Goal: Contribute content

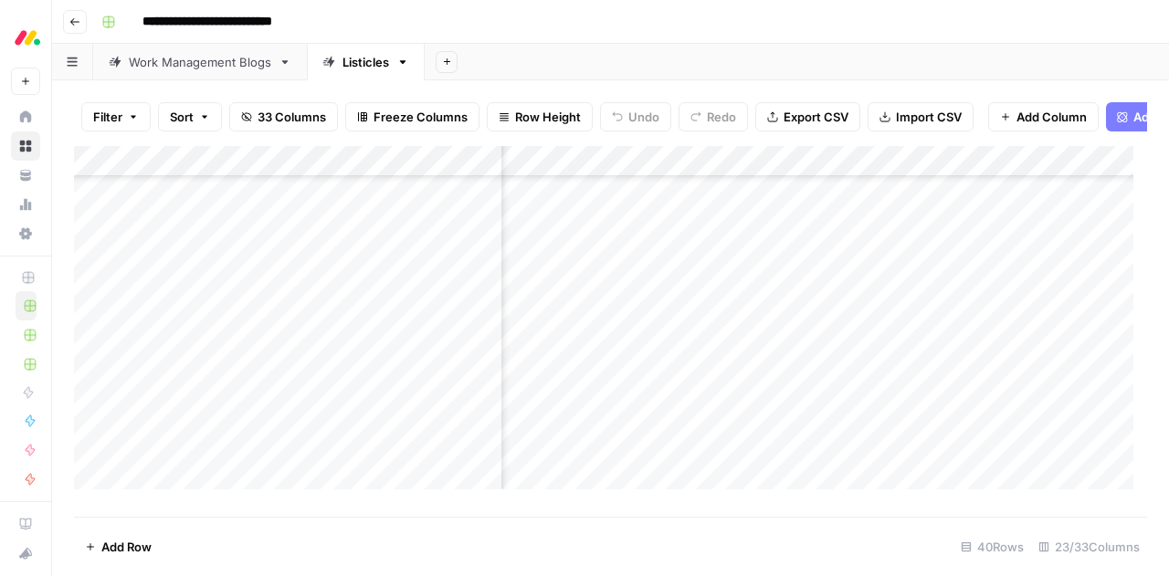
scroll to position [676, 1555]
click at [1094, 34] on div "**********" at bounding box center [622, 21] width 1057 height 29
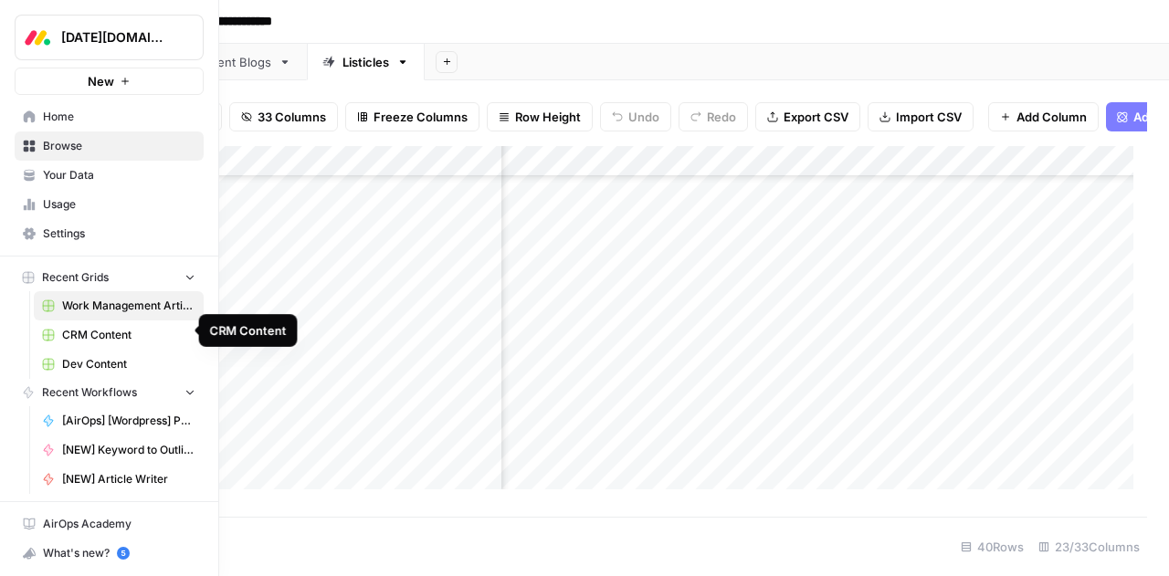
click at [84, 334] on span "CRM Content" at bounding box center [128, 335] width 133 height 16
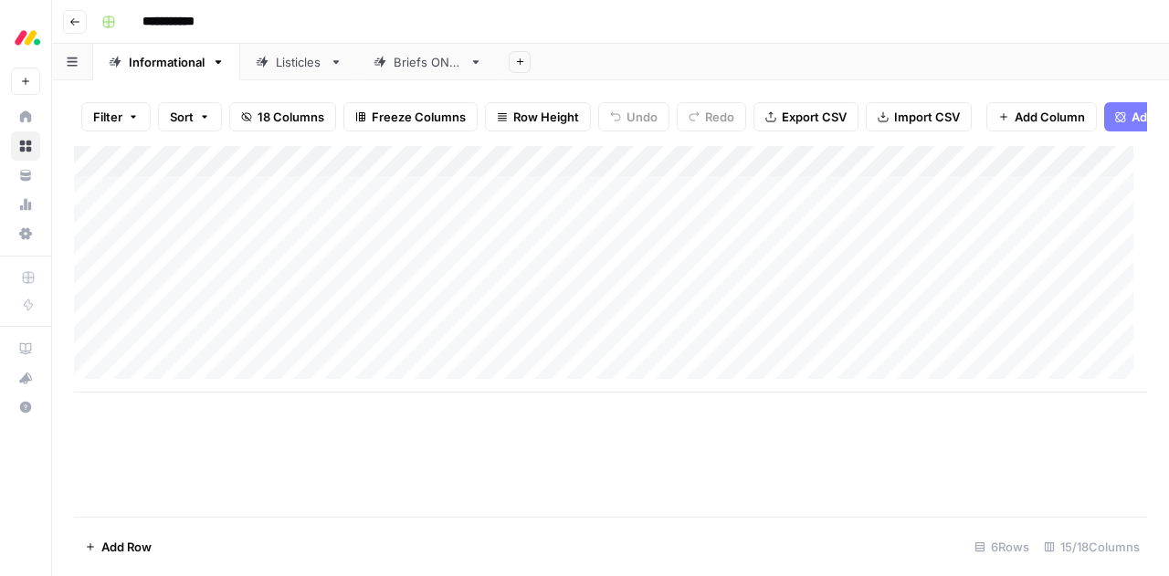
click at [288, 65] on div "Listicles" at bounding box center [299, 62] width 47 height 18
click at [316, 291] on div "Add Column" at bounding box center [610, 254] width 1073 height 216
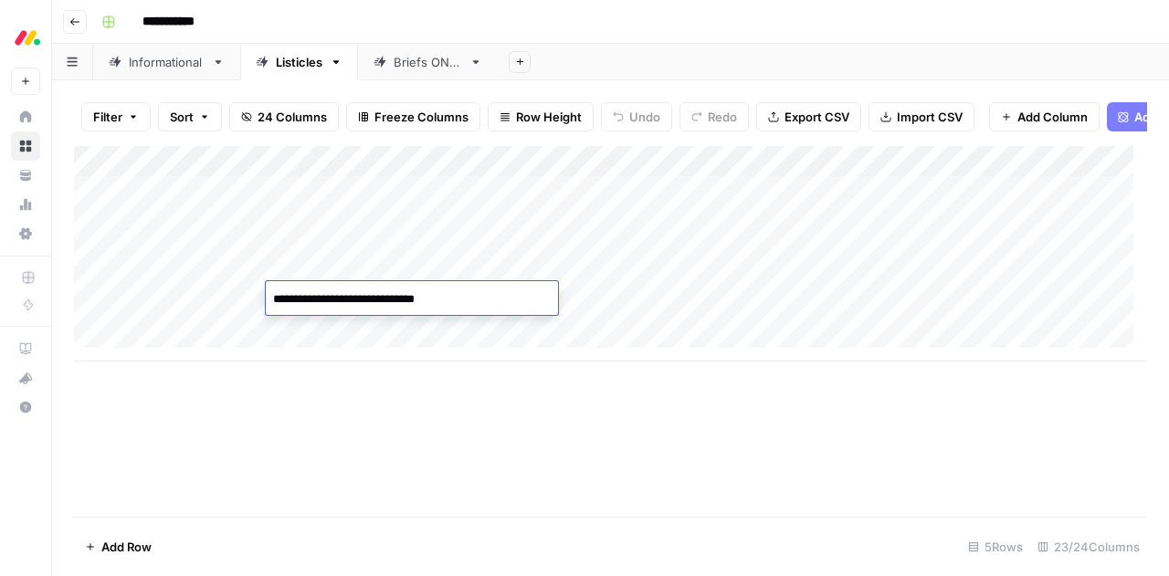
click at [316, 291] on textarea "**********" at bounding box center [412, 300] width 292 height 26
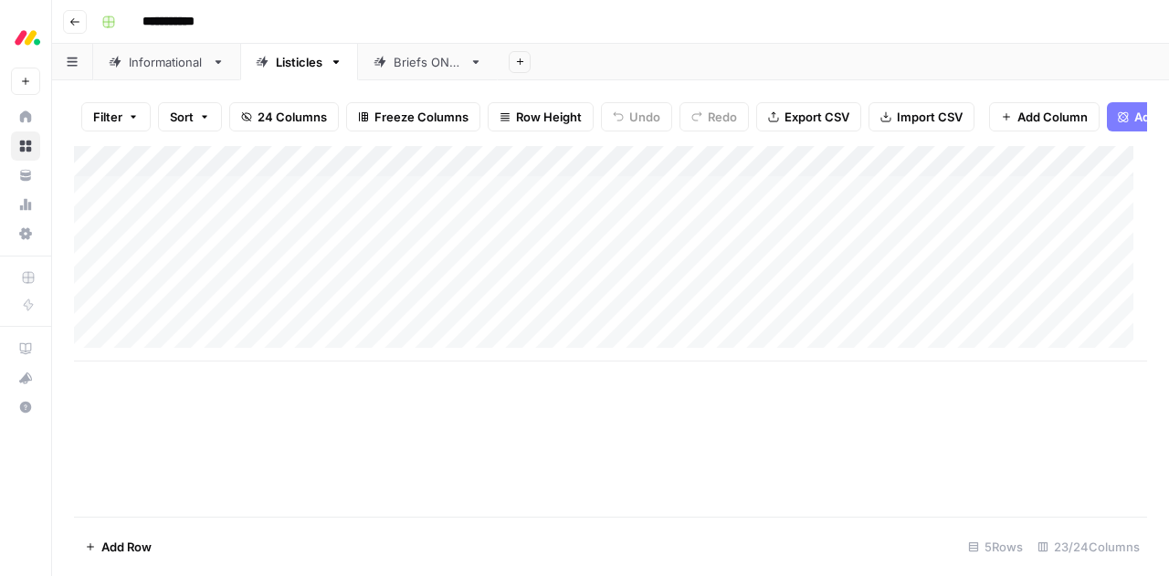
click at [533, 430] on div "Add Column" at bounding box center [610, 331] width 1073 height 371
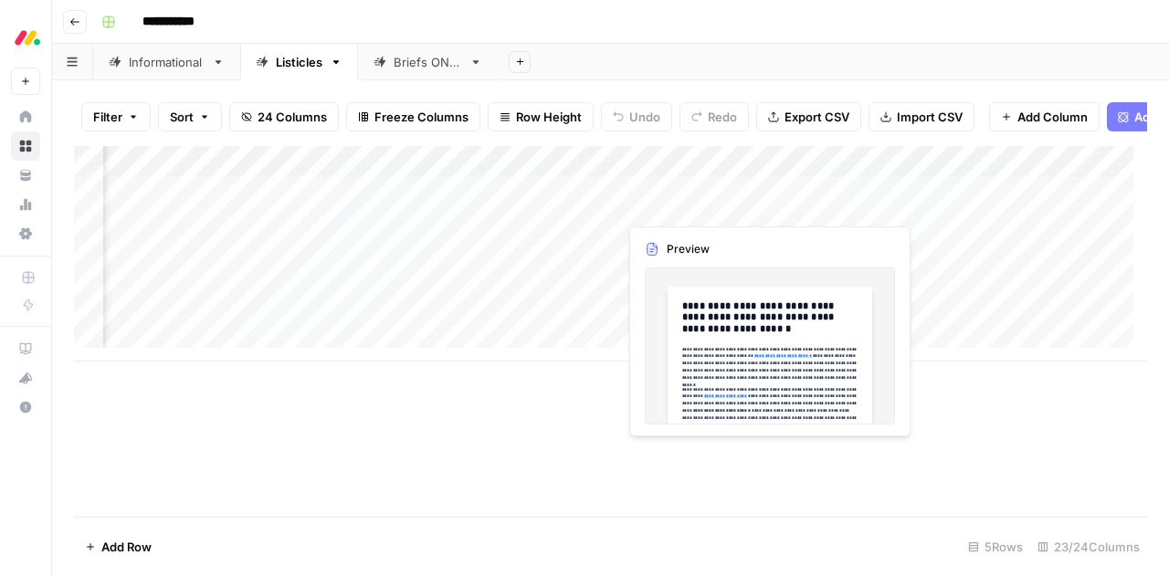
click at [703, 208] on div "Add Column" at bounding box center [610, 254] width 1073 height 216
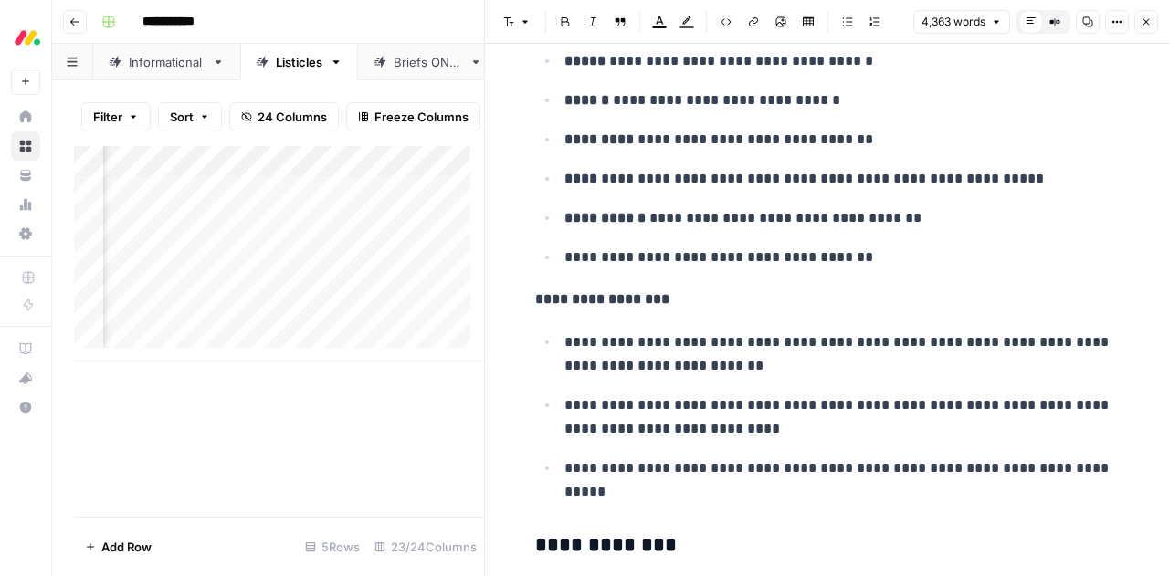
scroll to position [6099, 0]
click at [1144, 24] on icon "button" at bounding box center [1147, 22] width 6 height 6
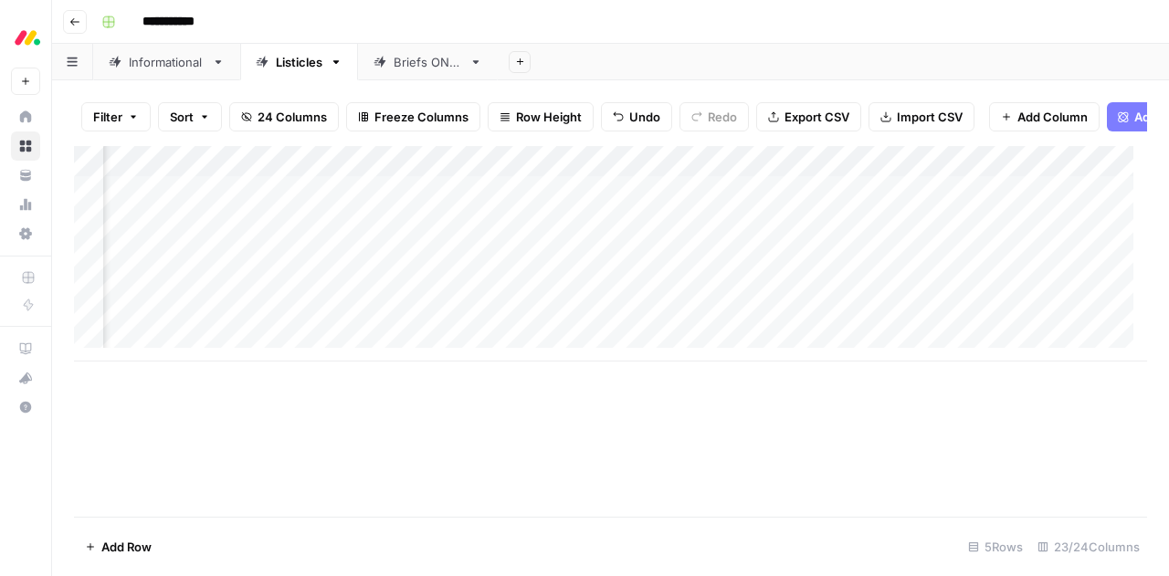
scroll to position [0, 2183]
click at [715, 237] on div "Add Column" at bounding box center [610, 254] width 1073 height 216
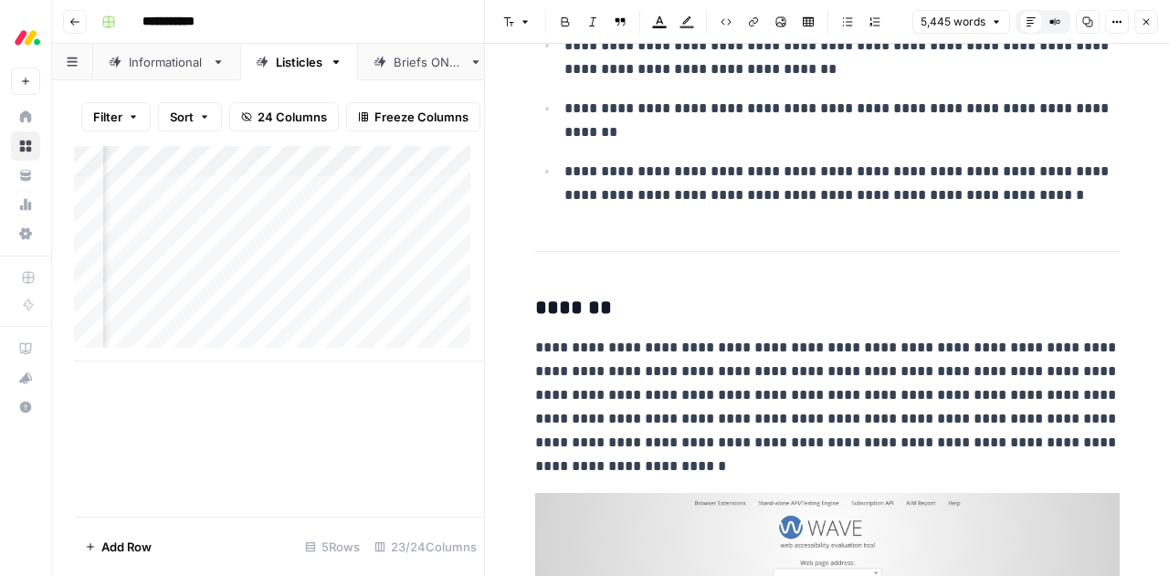
scroll to position [6148, 0]
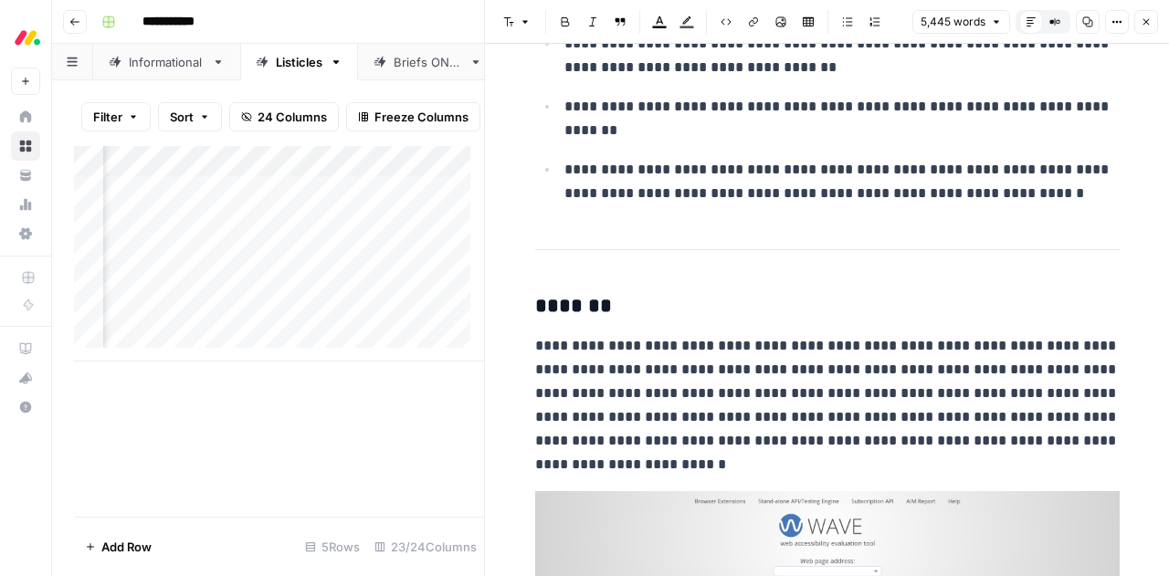
click at [1146, 21] on icon "button" at bounding box center [1146, 21] width 11 height 11
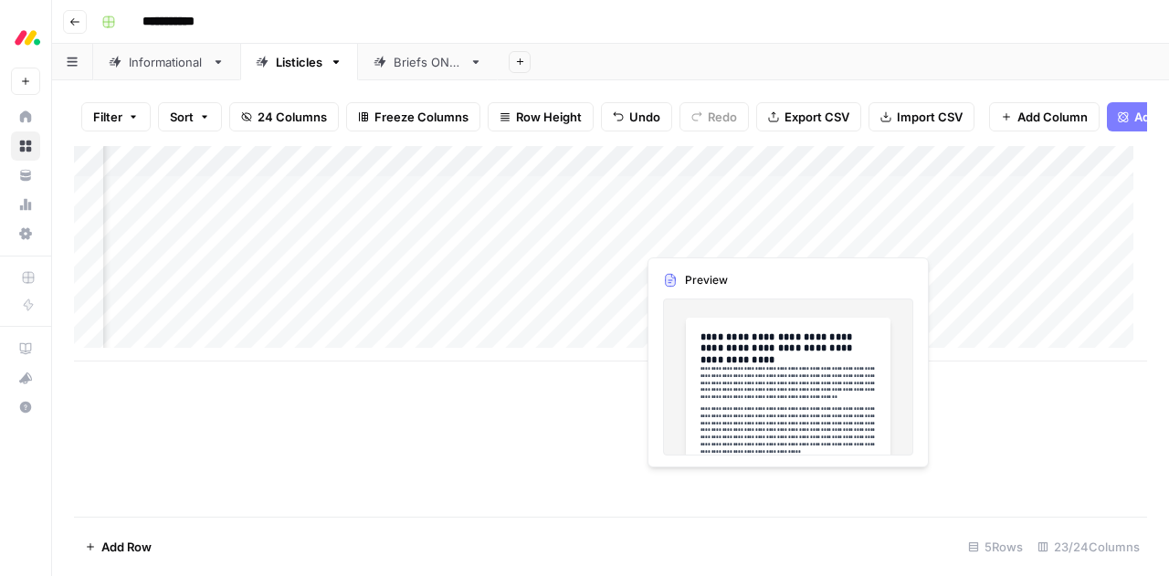
click at [691, 239] on div "Add Column" at bounding box center [610, 254] width 1073 height 216
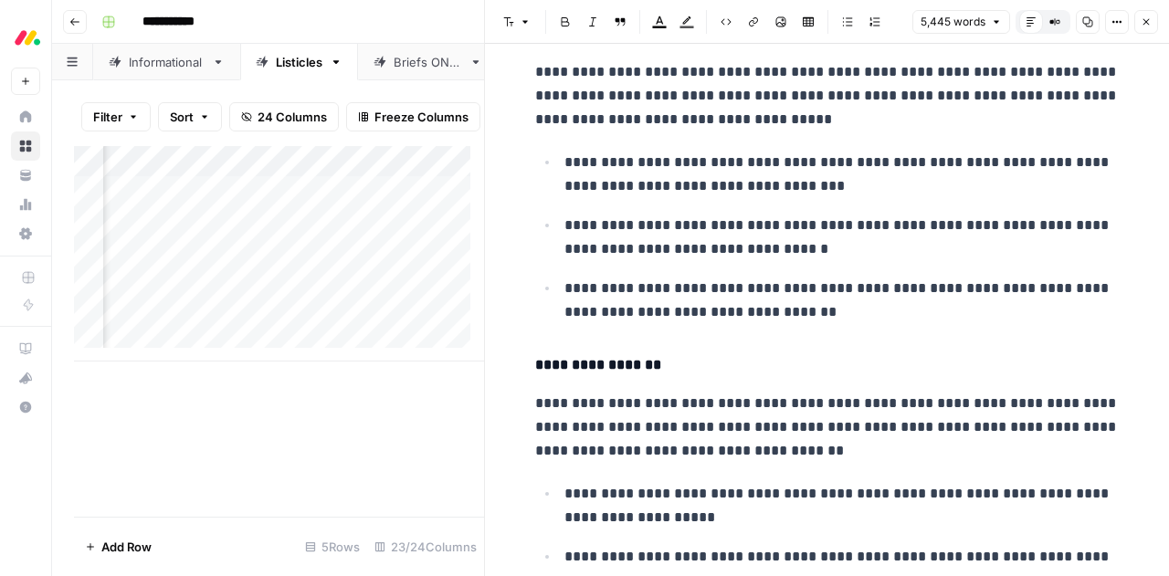
scroll to position [5449, 0]
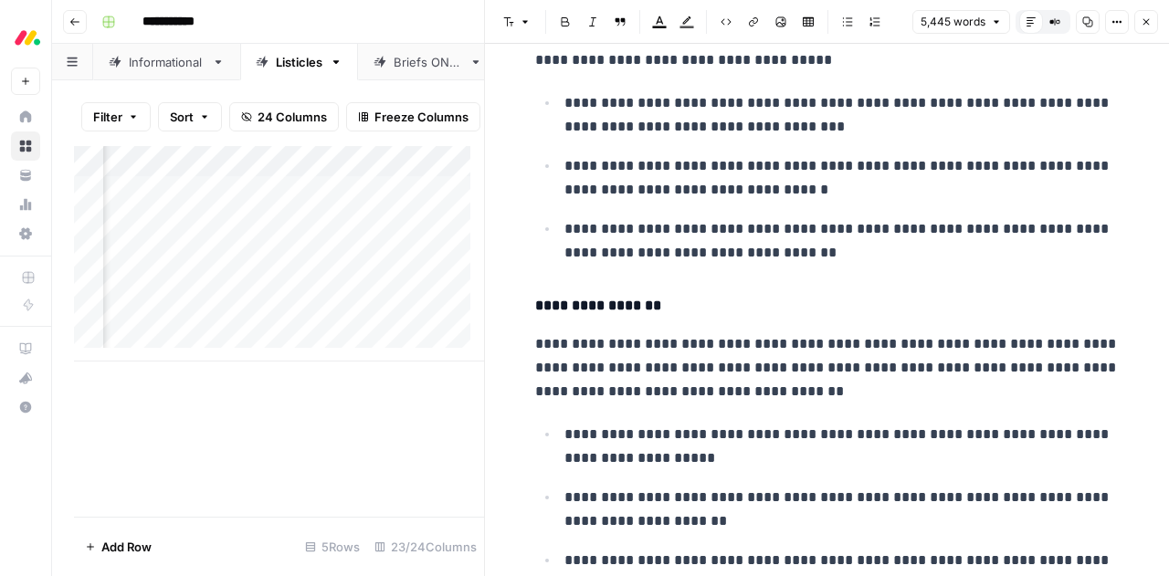
click at [1146, 23] on icon "button" at bounding box center [1147, 22] width 6 height 6
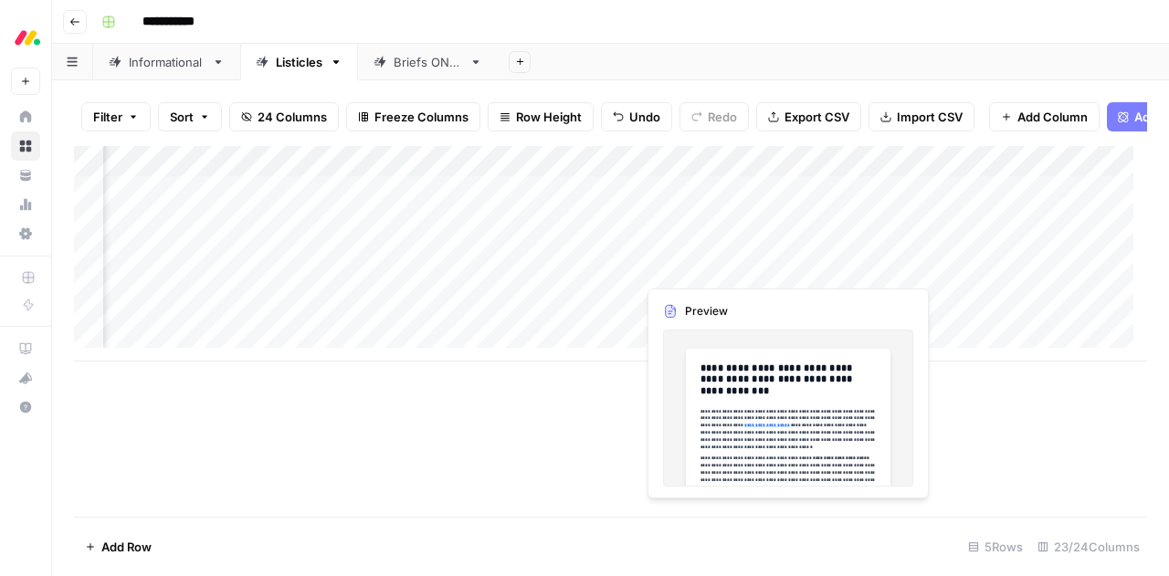
click at [703, 266] on div "Add Column" at bounding box center [610, 254] width 1073 height 216
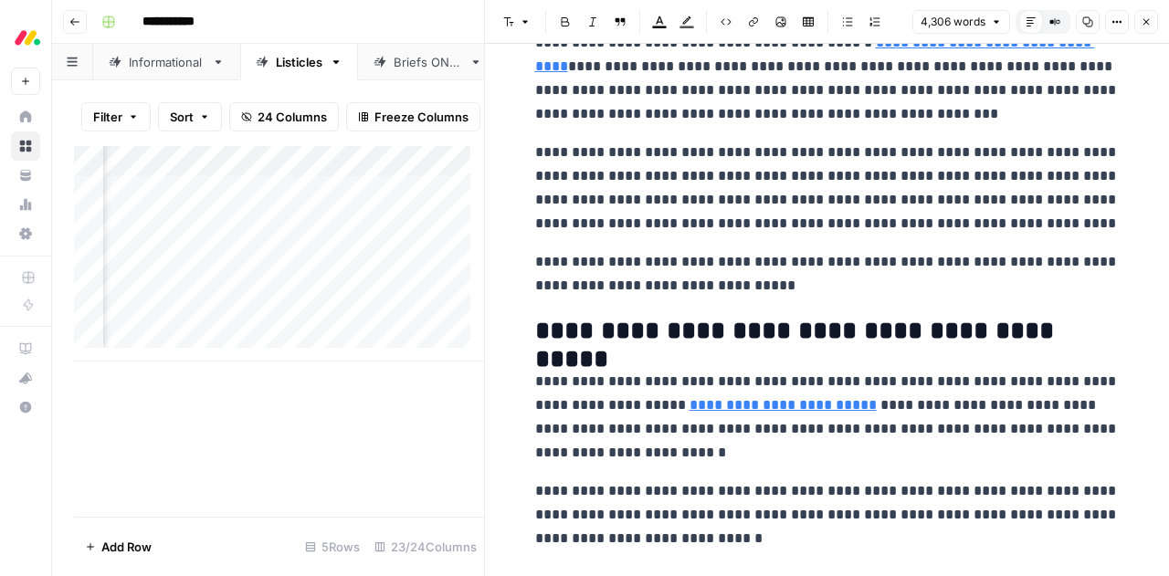
scroll to position [1558, 0]
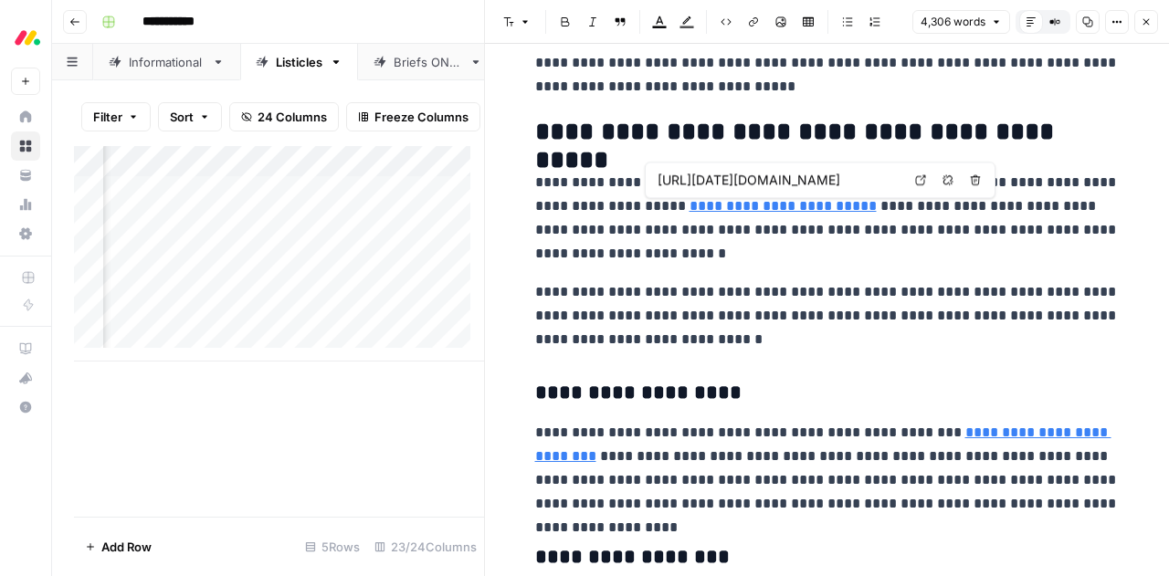
click at [698, 206] on link "**********" at bounding box center [783, 206] width 187 height 14
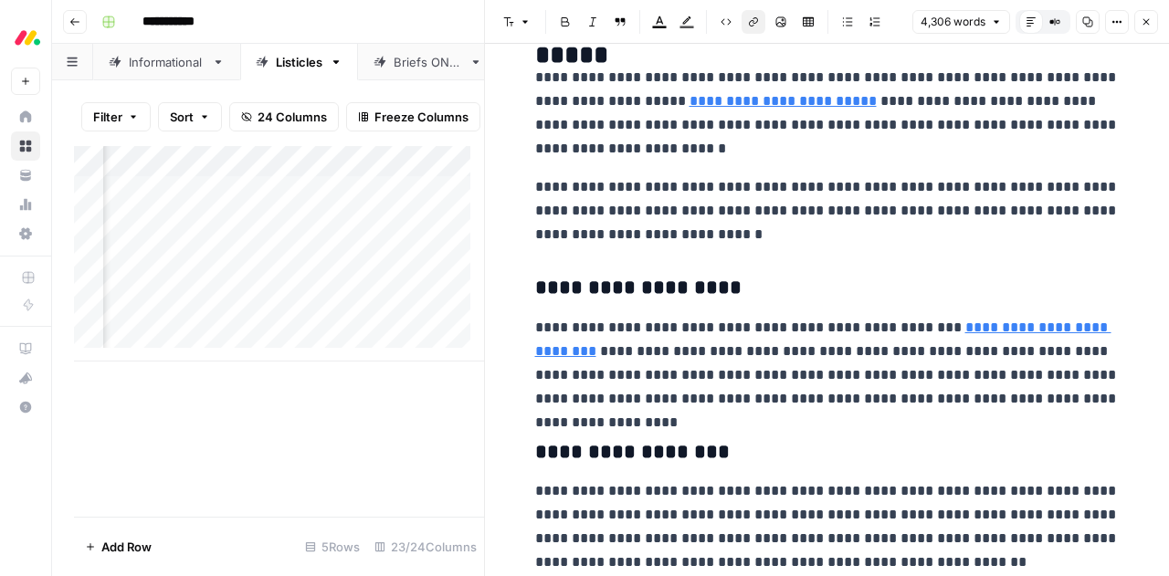
scroll to position [1667, 0]
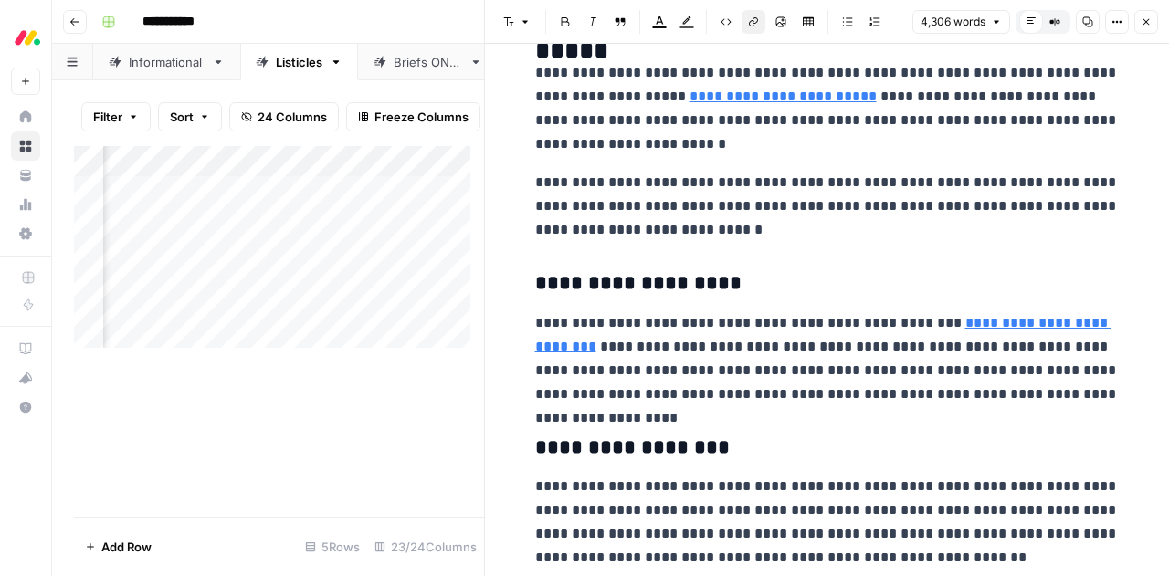
click at [941, 326] on link "**********" at bounding box center [823, 334] width 576 height 37
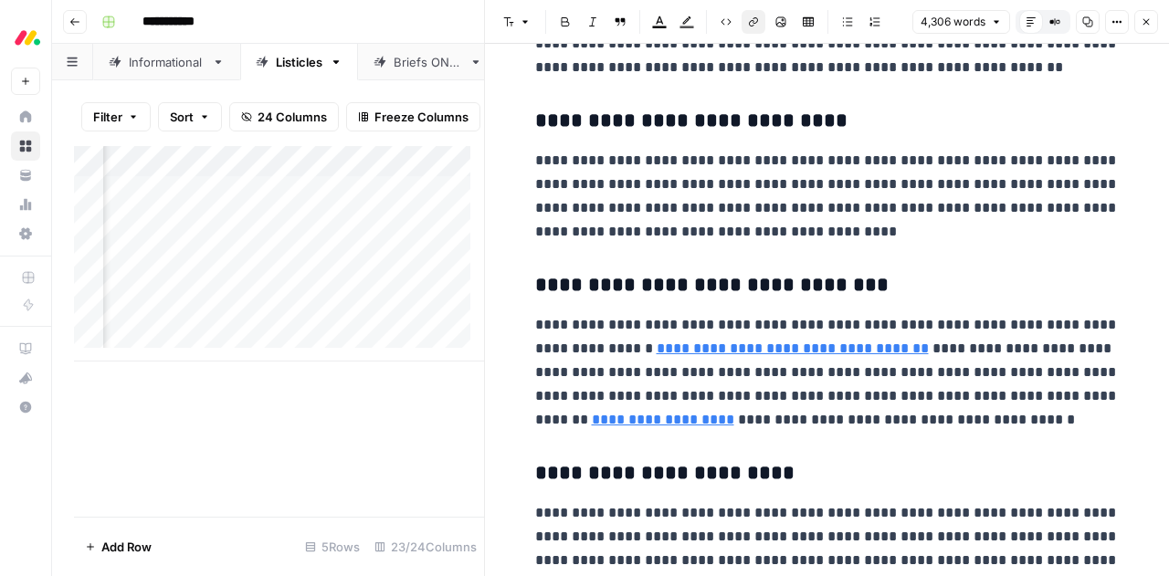
scroll to position [2324, 0]
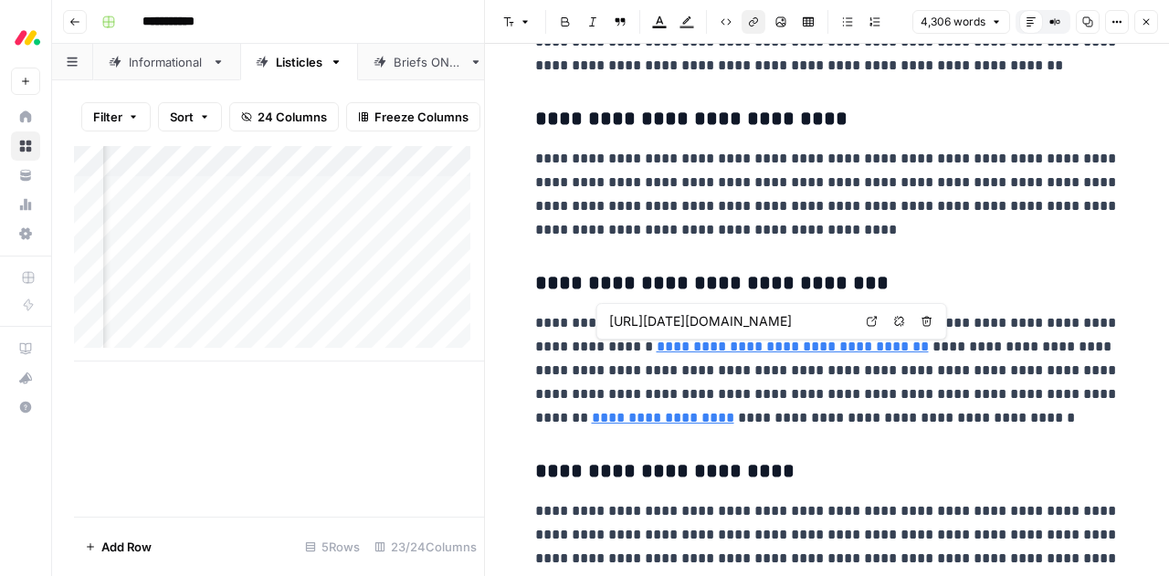
type input "https://monday.com/blog/project-management/increase-efficiency/"
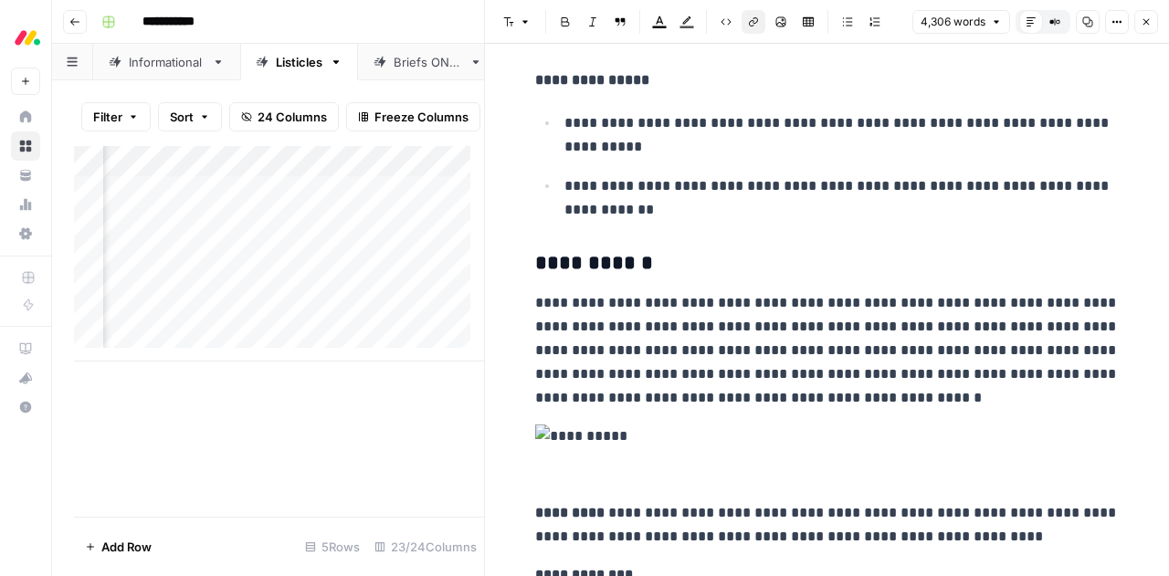
scroll to position [13589, 0]
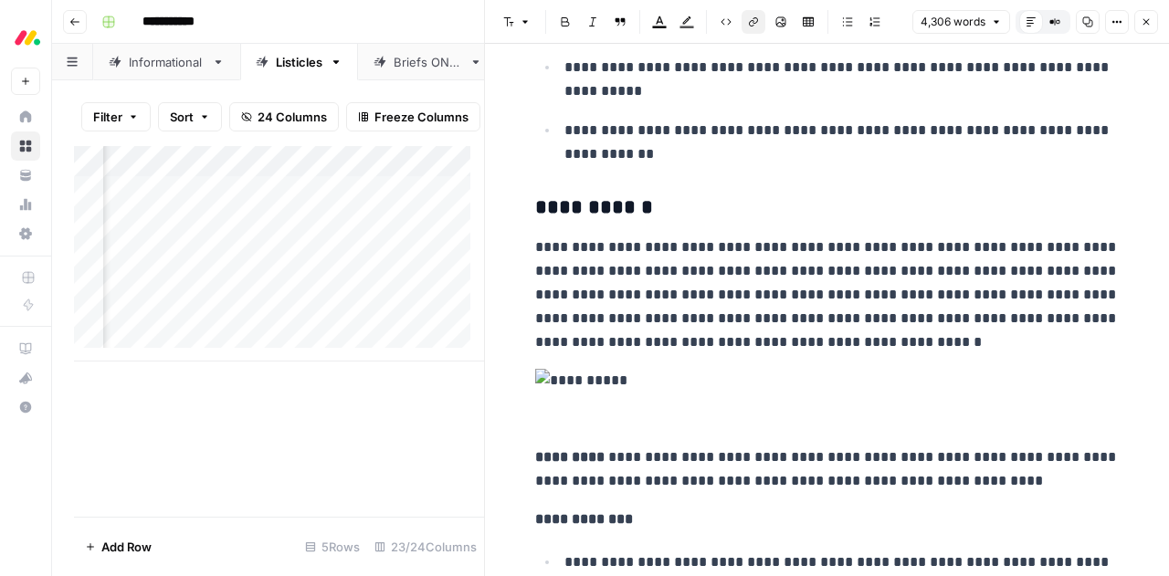
click at [1147, 19] on icon "button" at bounding box center [1146, 21] width 11 height 11
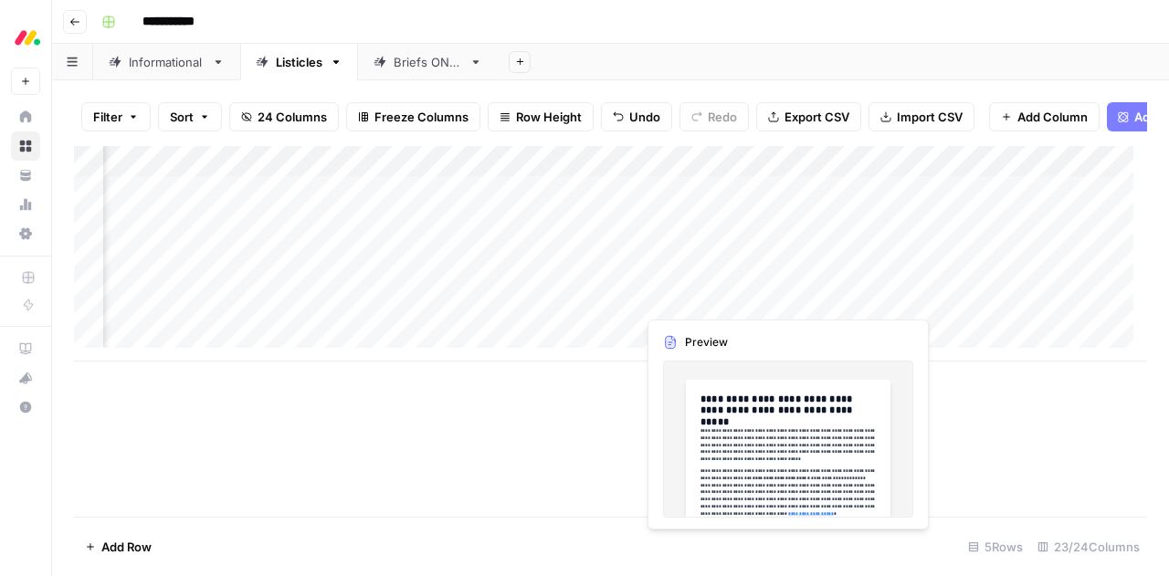
click at [672, 301] on div "Add Column" at bounding box center [610, 254] width 1073 height 216
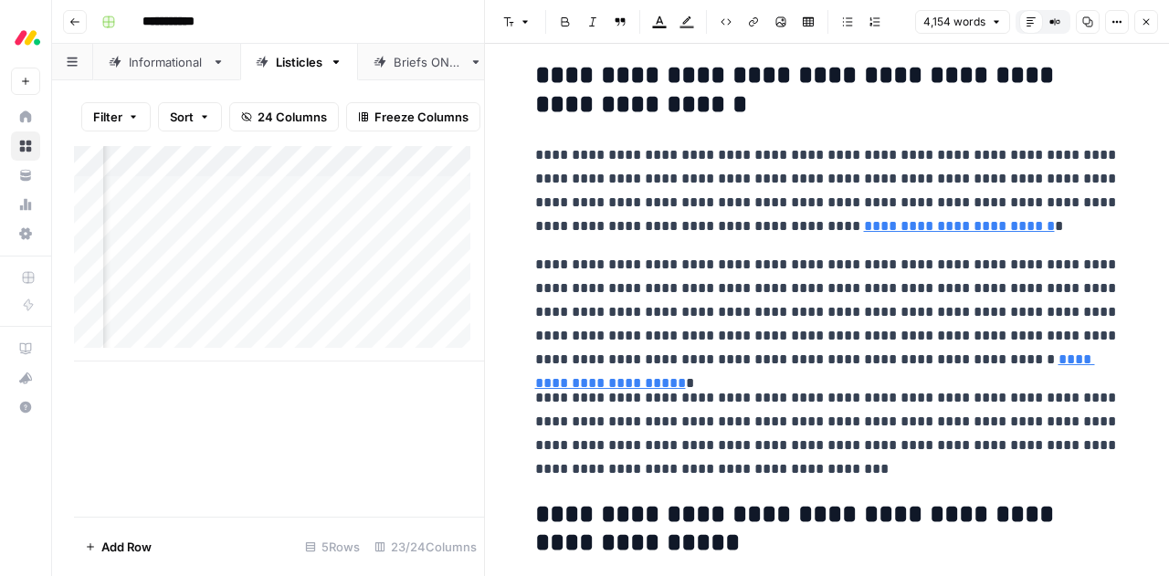
scroll to position [1002, 0]
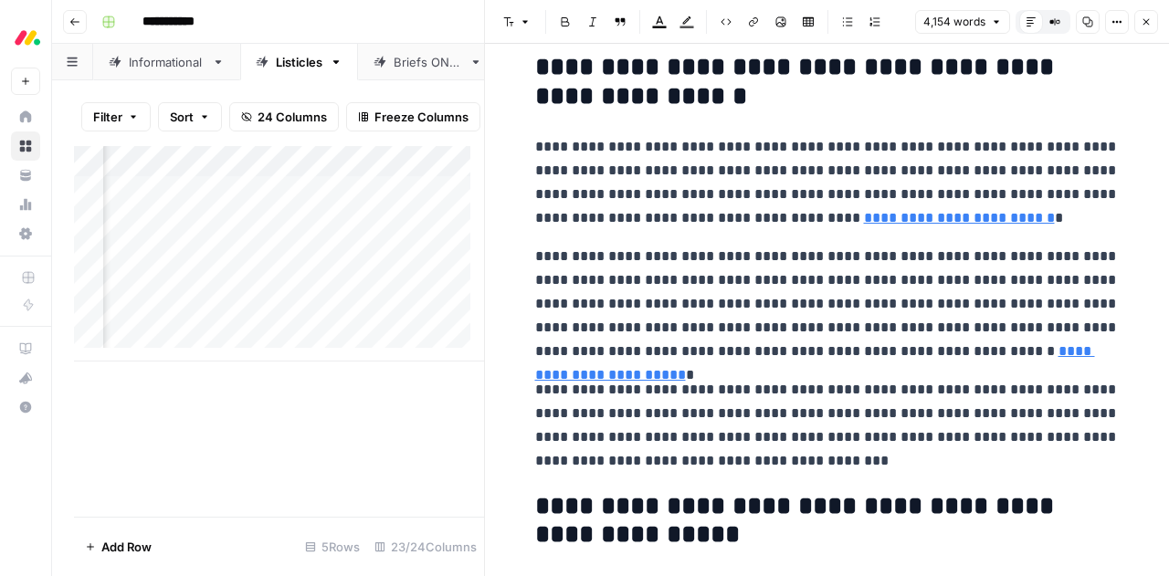
click at [1154, 16] on button "Close" at bounding box center [1147, 22] width 24 height 24
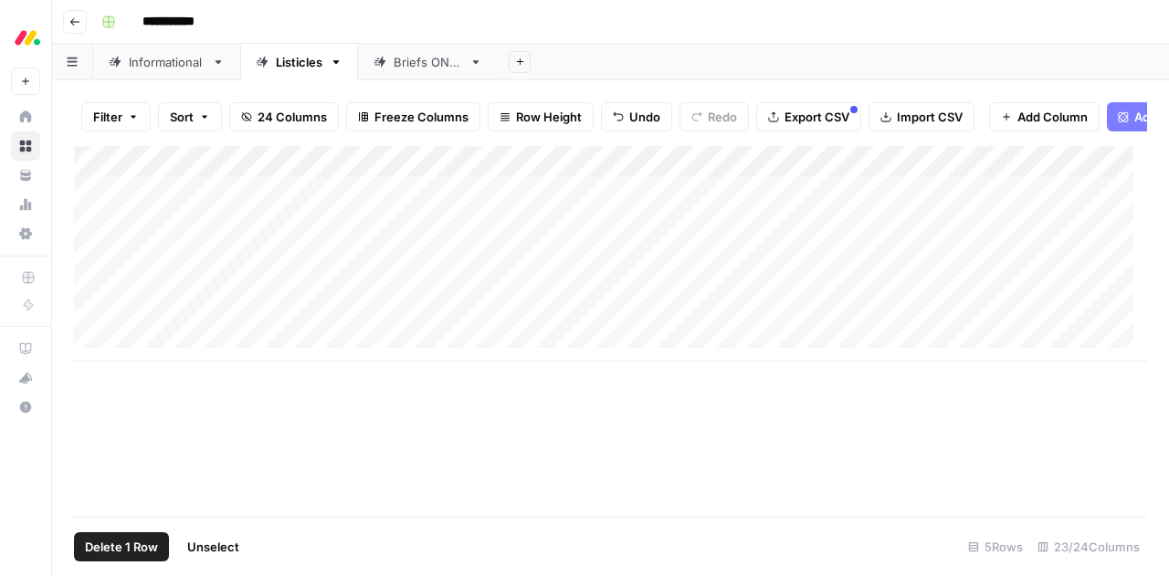
click at [90, 297] on div "Add Column" at bounding box center [610, 254] width 1073 height 216
click at [126, 543] on span "Delete 1 Row" at bounding box center [121, 547] width 73 height 18
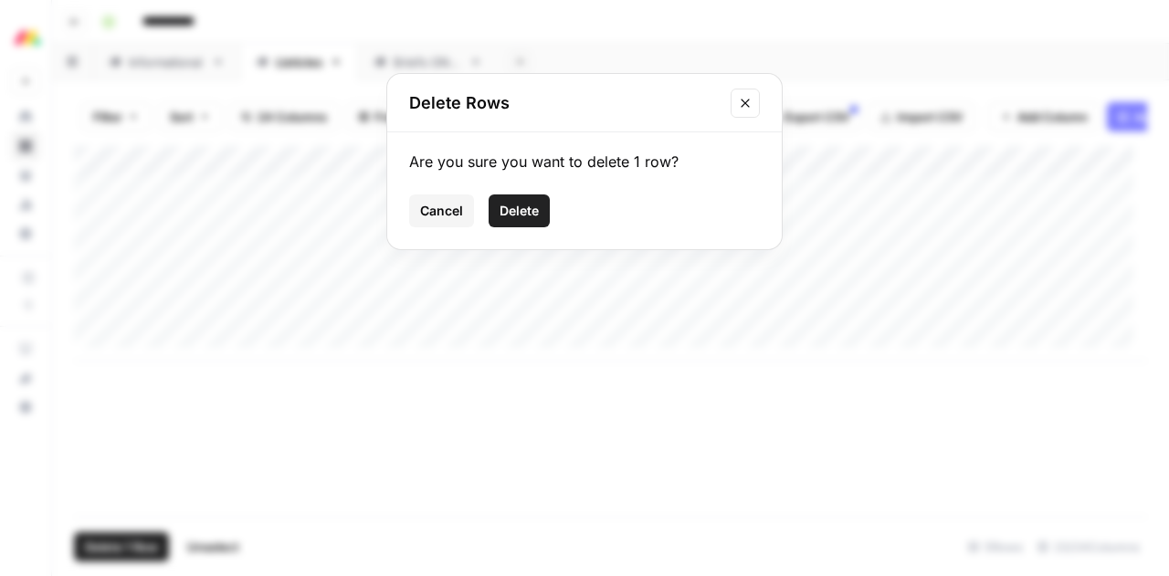
click at [519, 209] on span "Delete" at bounding box center [519, 211] width 39 height 18
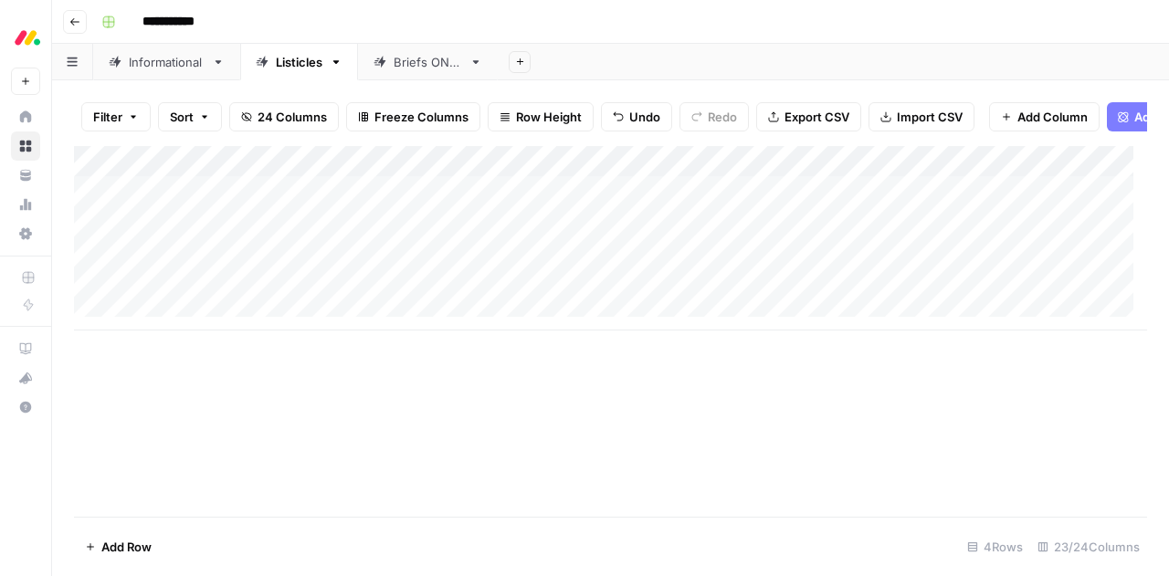
click at [721, 178] on div "Add Column" at bounding box center [610, 238] width 1073 height 185
